Goal: Task Accomplishment & Management: Complete application form

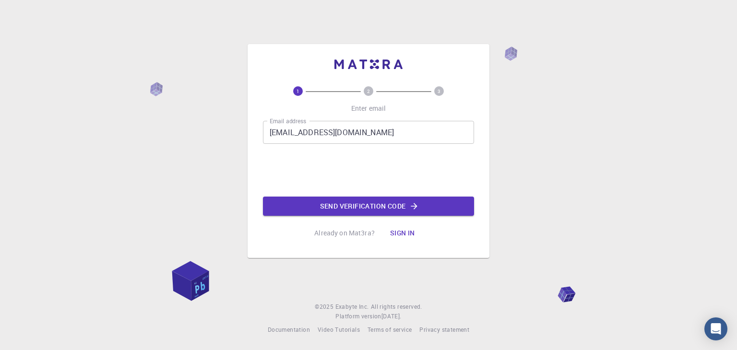
click at [312, 210] on button "Send verification code" at bounding box center [368, 206] width 211 height 19
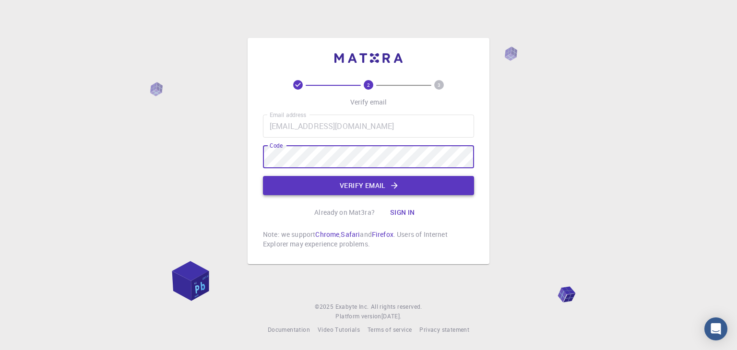
click at [342, 188] on button "Verify email" at bounding box center [368, 185] width 211 height 19
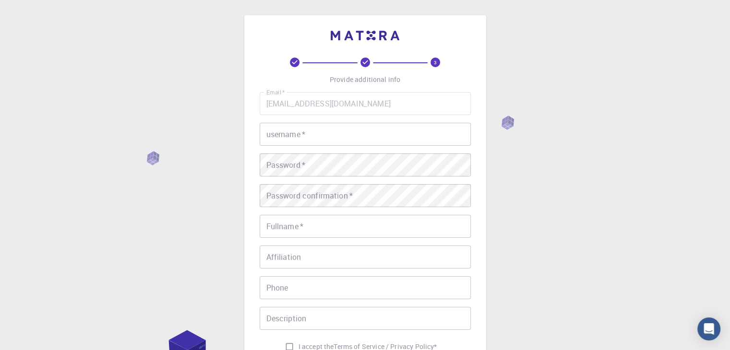
click at [350, 134] on input "username   *" at bounding box center [365, 134] width 211 height 23
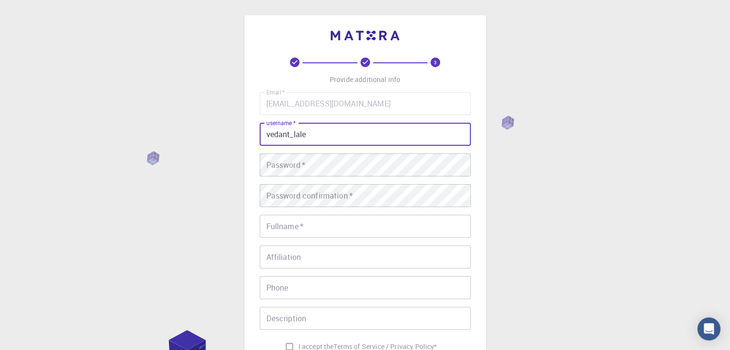
type input "vedant_lale"
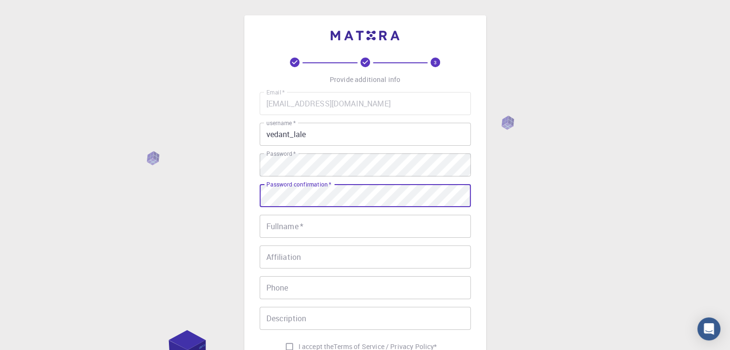
click at [349, 229] on input "Fullname   *" at bounding box center [365, 226] width 211 height 23
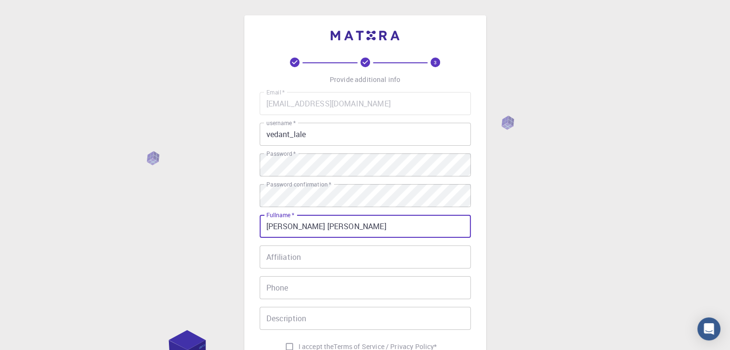
type input "[PERSON_NAME] [PERSON_NAME]"
click at [347, 254] on input "Affiliation" at bounding box center [365, 257] width 211 height 23
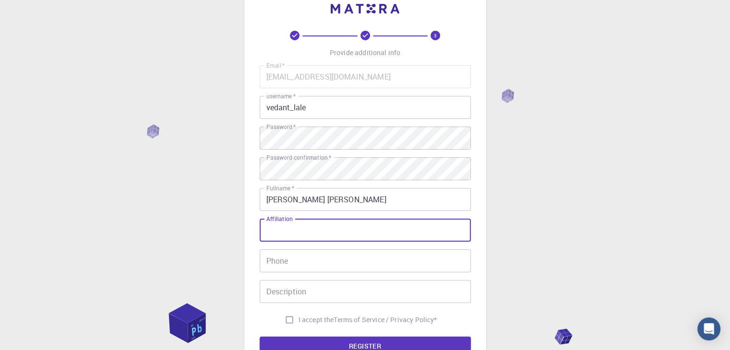
scroll to position [96, 0]
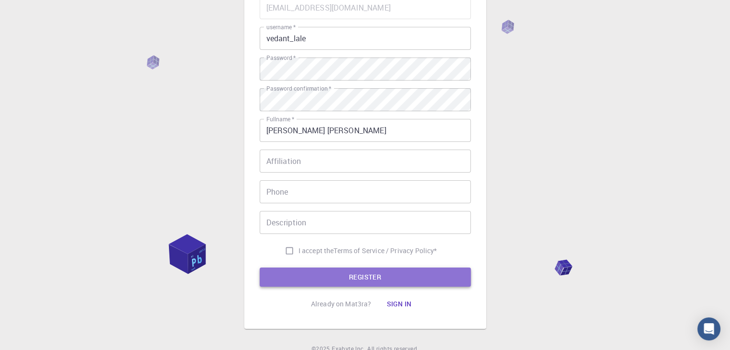
click at [367, 275] on button "REGISTER" at bounding box center [365, 277] width 211 height 19
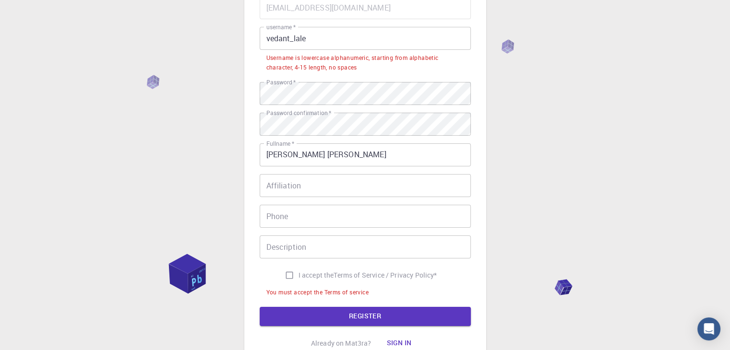
click at [290, 279] on input "I accept the Terms of Service / Privacy Policy *" at bounding box center [289, 275] width 18 height 18
checkbox input "true"
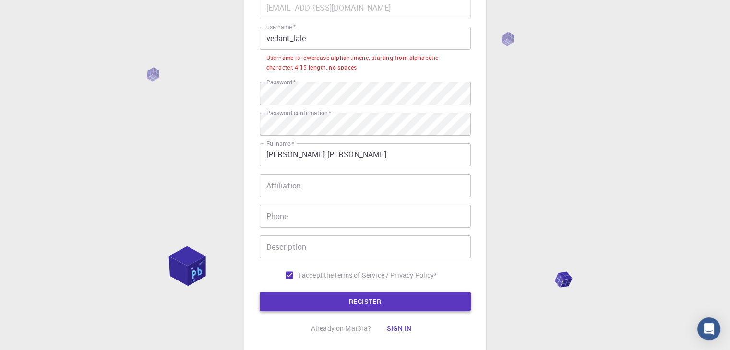
click at [305, 300] on button "REGISTER" at bounding box center [365, 301] width 211 height 19
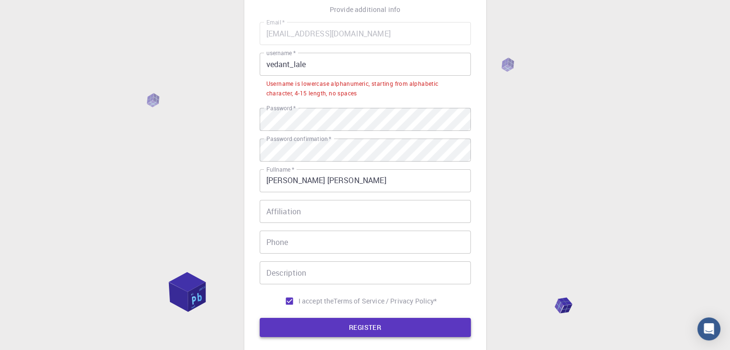
scroll to position [67, 0]
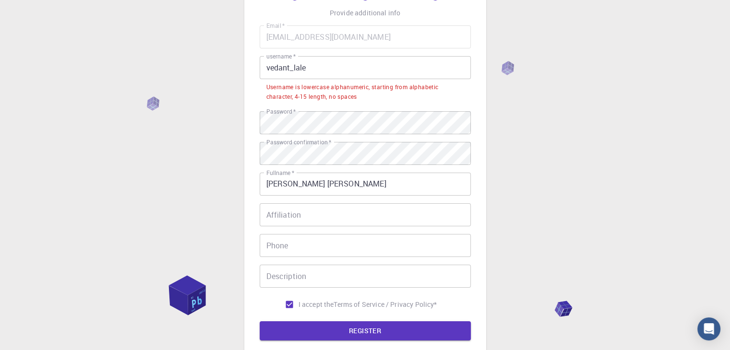
click at [294, 68] on input "vedant_lale" at bounding box center [365, 67] width 211 height 23
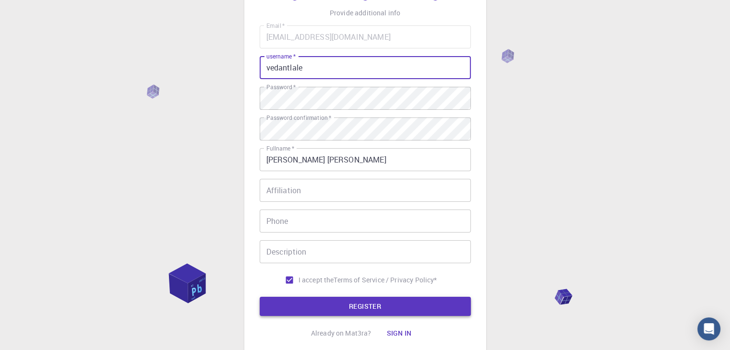
type input "vedantlale"
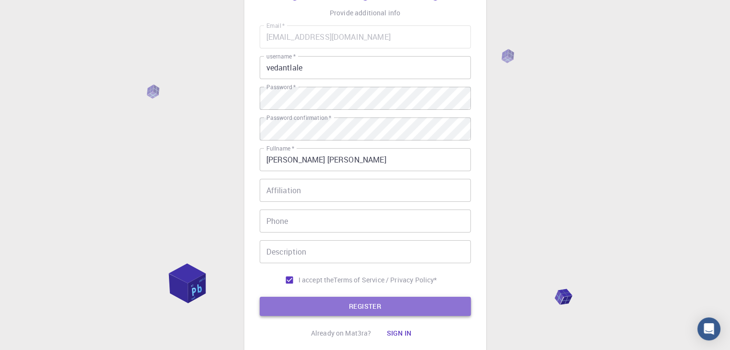
click at [363, 301] on button "REGISTER" at bounding box center [365, 306] width 211 height 19
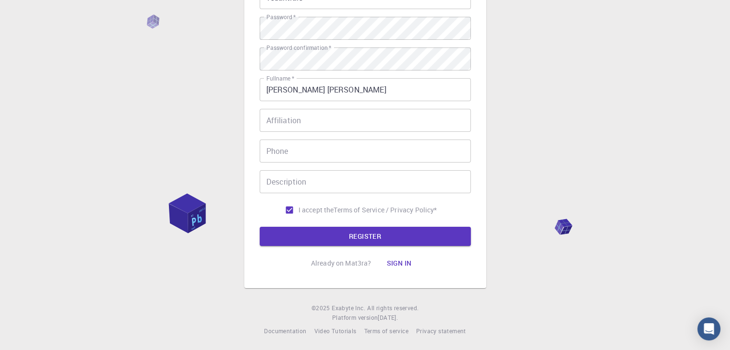
scroll to position [138, 0]
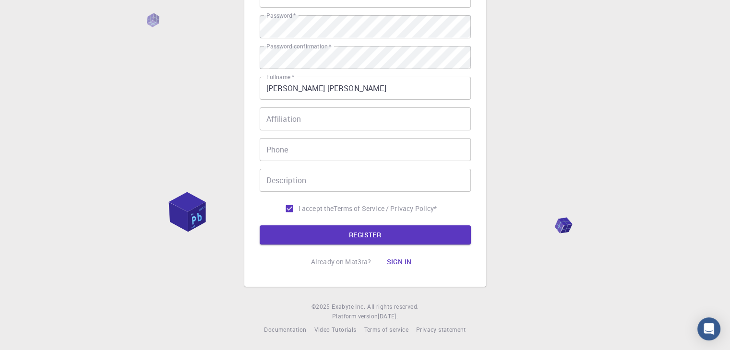
click at [402, 264] on button "Sign in" at bounding box center [399, 261] width 40 height 19
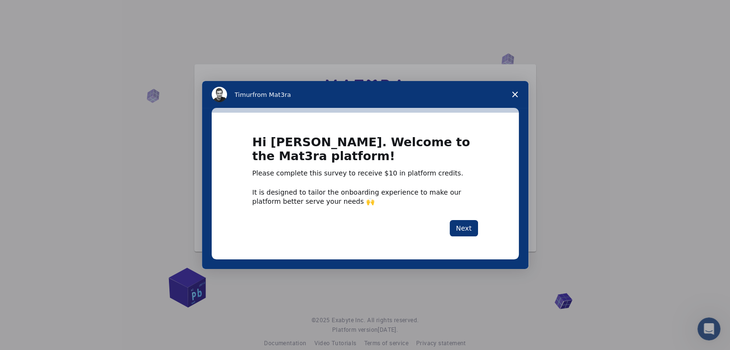
click at [513, 99] on span "Close survey" at bounding box center [514, 94] width 27 height 27
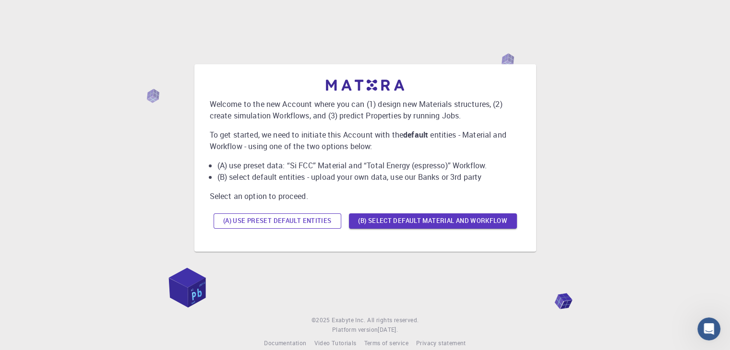
click at [299, 222] on button "(A) Use preset default entities" at bounding box center [278, 221] width 128 height 15
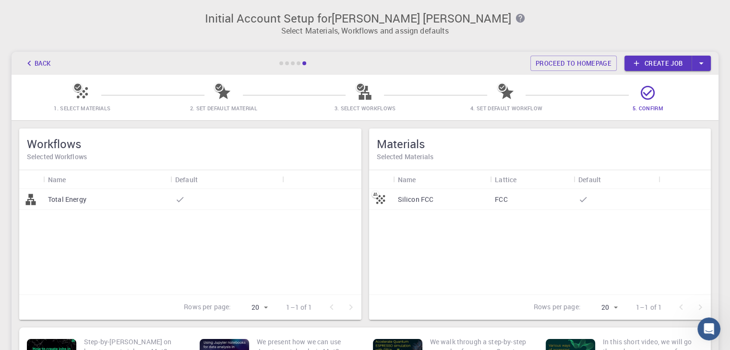
click at [82, 92] on icon at bounding box center [82, 92] width 17 height 17
click at [125, 198] on div "Total Energy" at bounding box center [106, 199] width 127 height 21
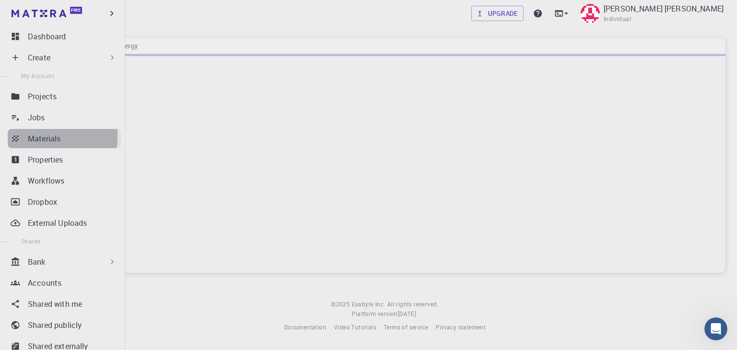
click at [29, 136] on p "Materials" at bounding box center [44, 139] width 33 height 12
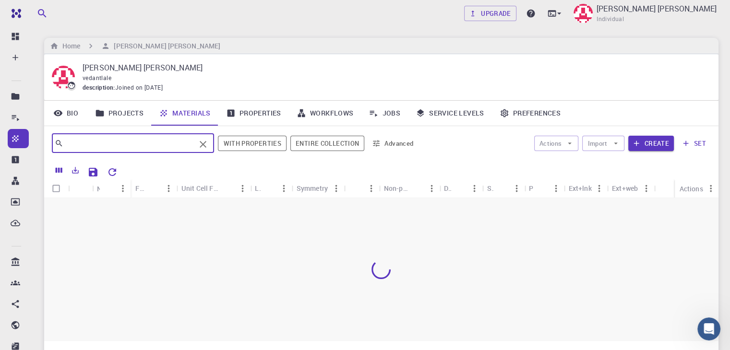
click at [131, 148] on input "text" at bounding box center [129, 143] width 132 height 13
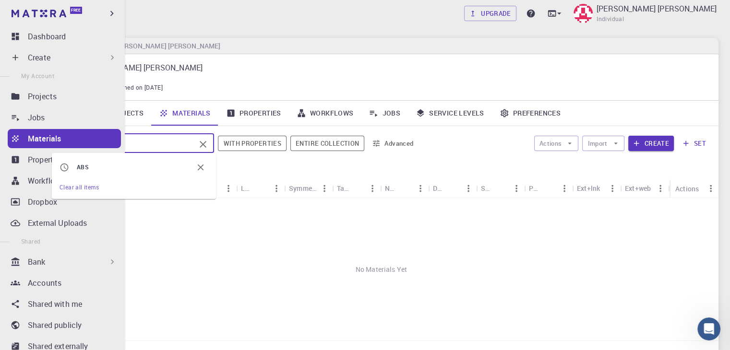
drag, startPoint x: 148, startPoint y: 148, endPoint x: 12, endPoint y: 149, distance: 135.8
click at [12, 149] on div "Free Dashboard Create New Job New Material Create Material Upload File Import f…" at bounding box center [365, 220] width 730 height 441
paste input "crylonitrile Butadiene Styrene"
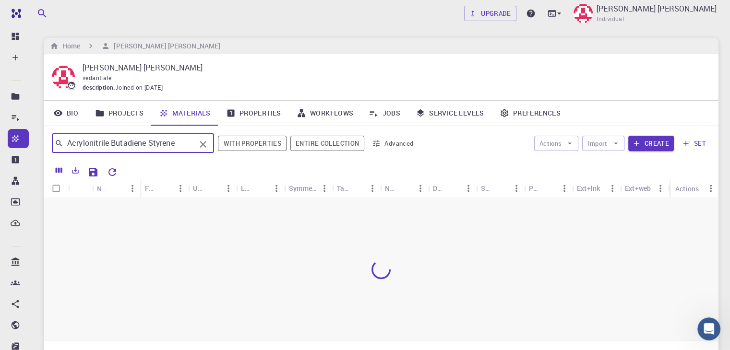
type input "Acrylonitrile Butadiene Styrene"
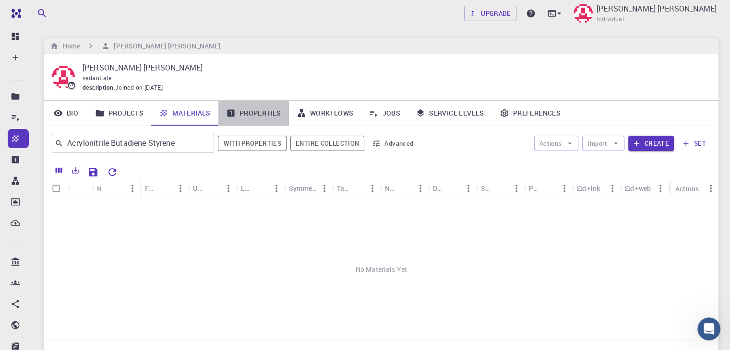
click at [231, 113] on icon at bounding box center [231, 113] width 10 height 10
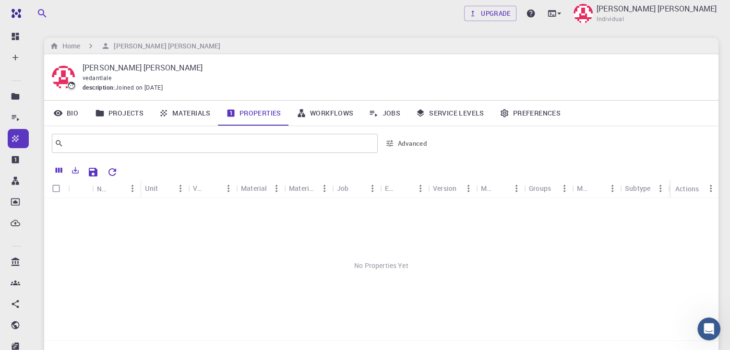
click at [129, 116] on link "Projects" at bounding box center [119, 113] width 64 height 25
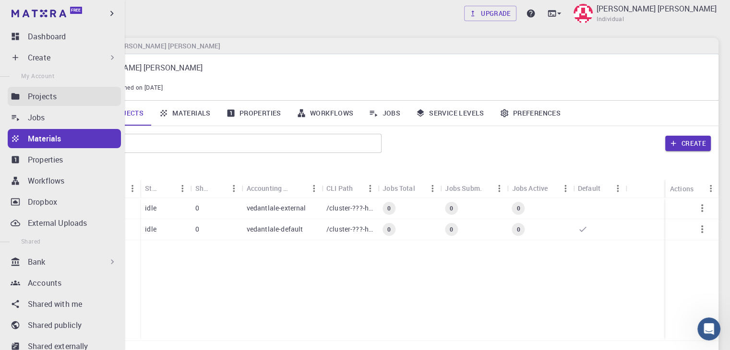
click at [64, 99] on div "Projects" at bounding box center [74, 97] width 93 height 12
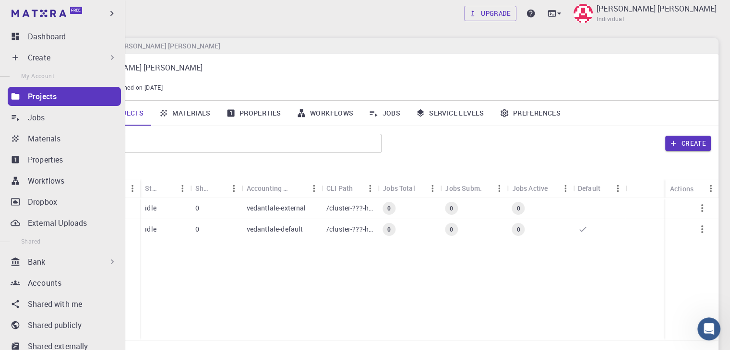
click at [79, 51] on div "Create" at bounding box center [64, 57] width 113 height 19
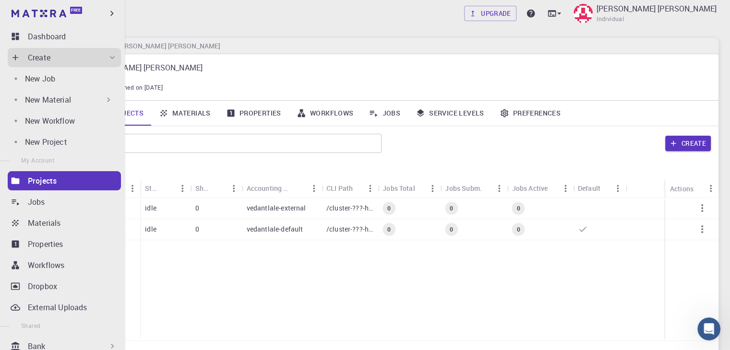
click at [67, 104] on p "New Material" at bounding box center [48, 100] width 46 height 12
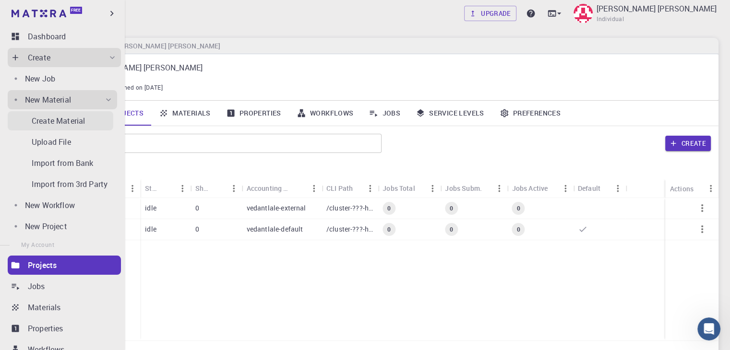
click at [67, 119] on p "Create Material" at bounding box center [58, 121] width 53 height 12
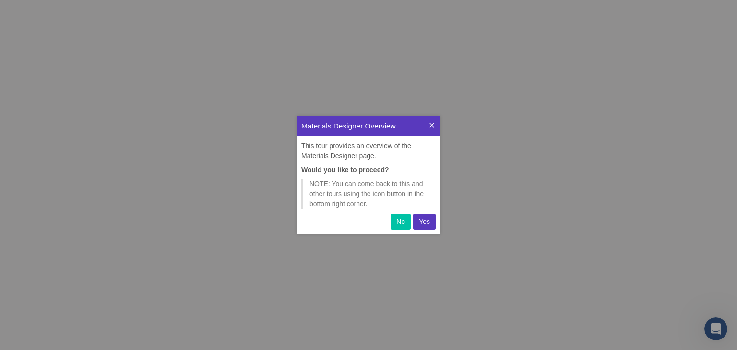
scroll to position [111, 136]
click at [424, 220] on p "Yes" at bounding box center [424, 222] width 11 height 10
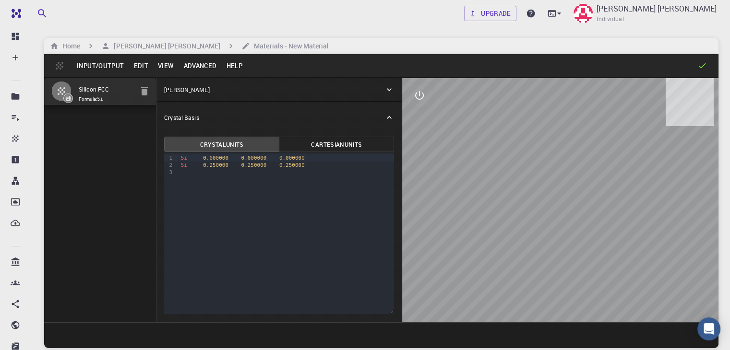
click at [139, 95] on icon "button" at bounding box center [145, 91] width 12 height 12
click at [135, 100] on button "button" at bounding box center [144, 91] width 19 height 19
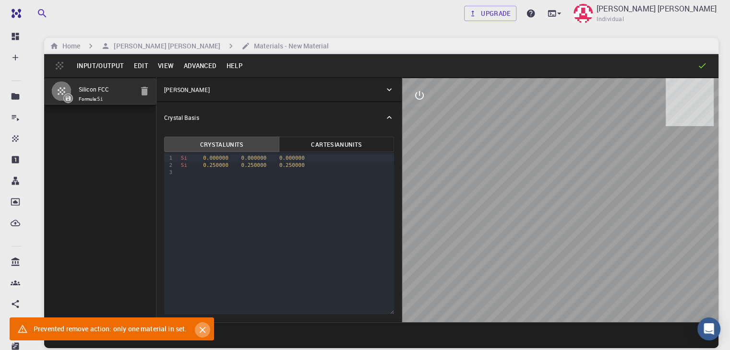
click at [206, 327] on icon "Close" at bounding box center [202, 330] width 11 height 11
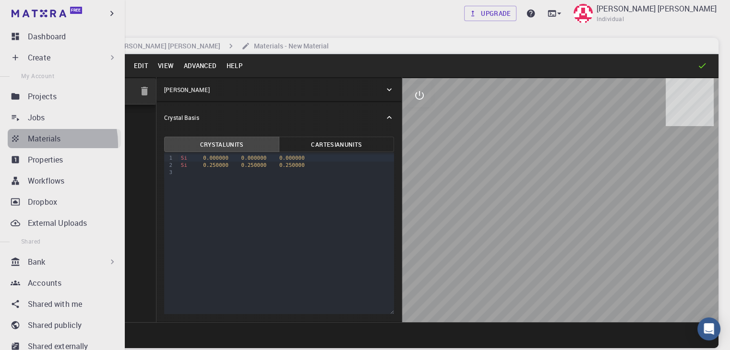
click at [33, 144] on link "Materials" at bounding box center [64, 138] width 113 height 19
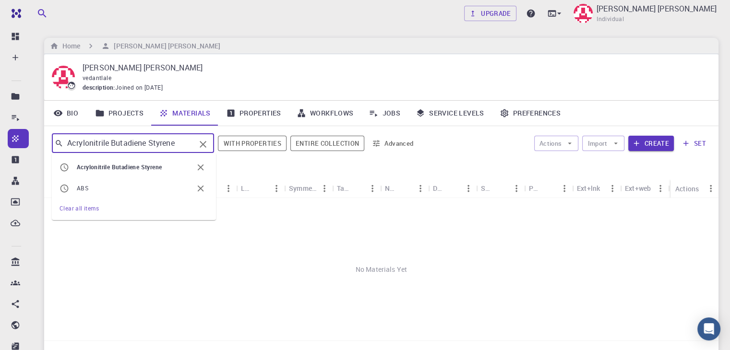
click at [178, 148] on input "Acrylonitrile Butadiene Styrene" at bounding box center [129, 143] width 132 height 13
type input "A"
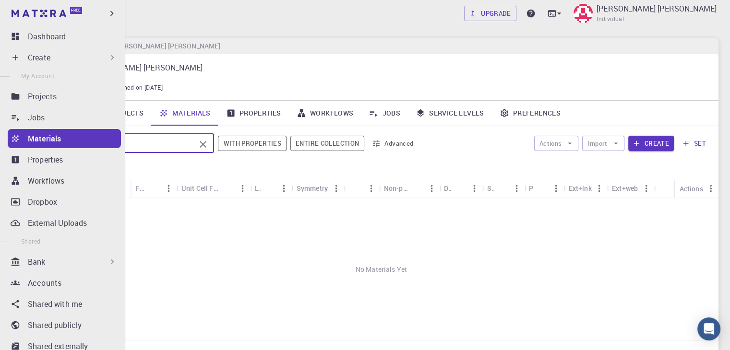
type input "PLA"
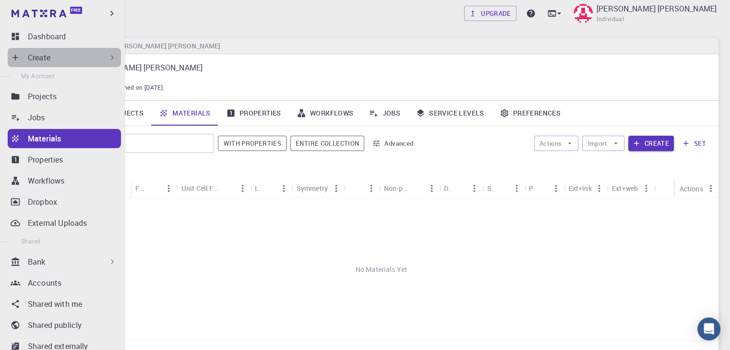
click at [64, 60] on div "Create" at bounding box center [72, 58] width 89 height 12
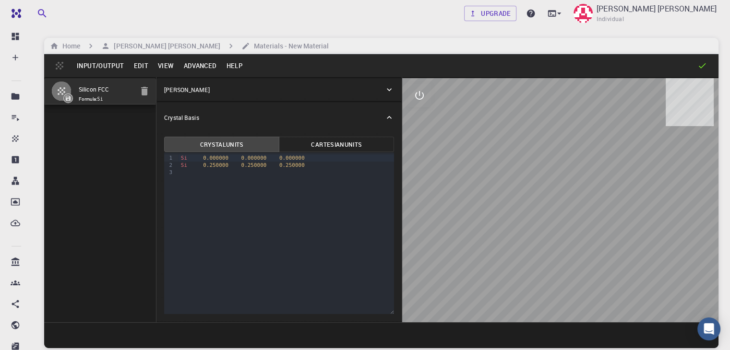
click at [186, 66] on button "Advanced" at bounding box center [200, 65] width 43 height 15
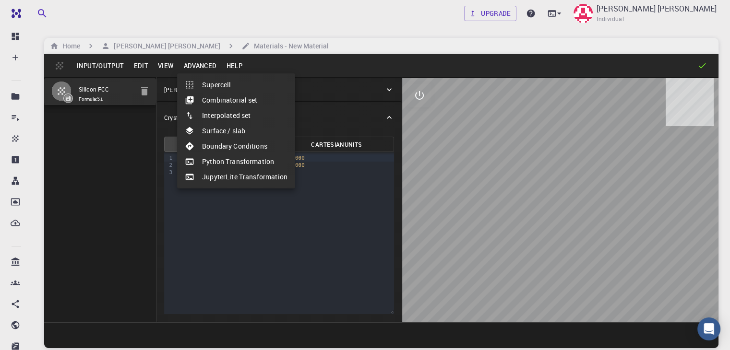
click at [105, 59] on div at bounding box center [365, 175] width 730 height 350
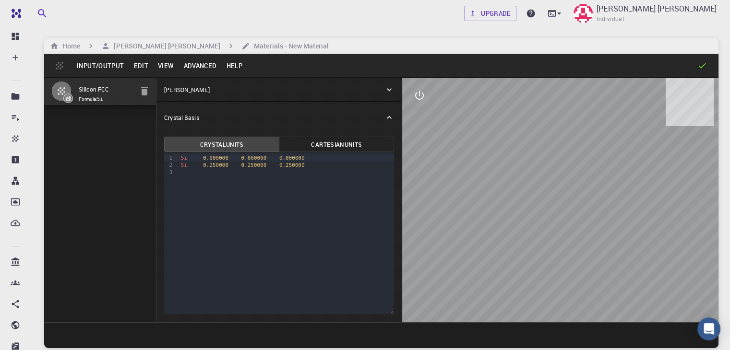
click at [94, 63] on button "Input/Output" at bounding box center [100, 65] width 57 height 15
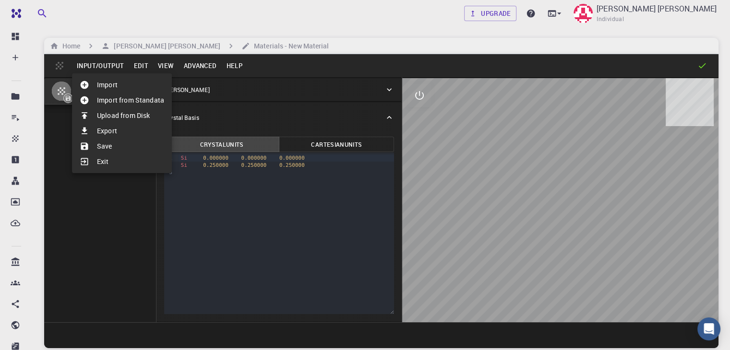
click at [95, 83] on div at bounding box center [88, 85] width 17 height 10
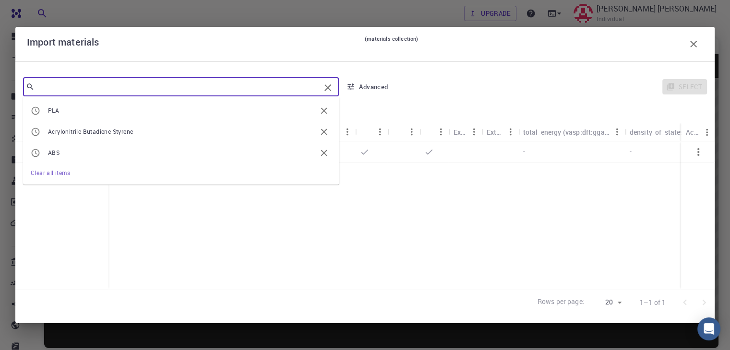
click at [63, 89] on input "text" at bounding box center [178, 86] width 286 height 13
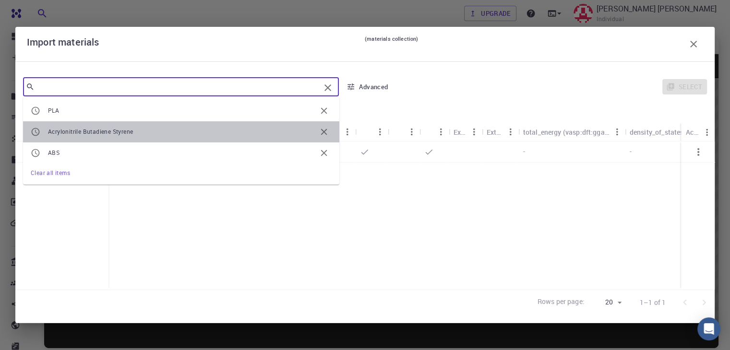
click at [75, 129] on span "Acrylonitrile Butadiene Styrene" at bounding box center [90, 132] width 85 height 8
type input "Acrylonitrile Butadiene Styrene"
